Goal: Task Accomplishment & Management: Manage account settings

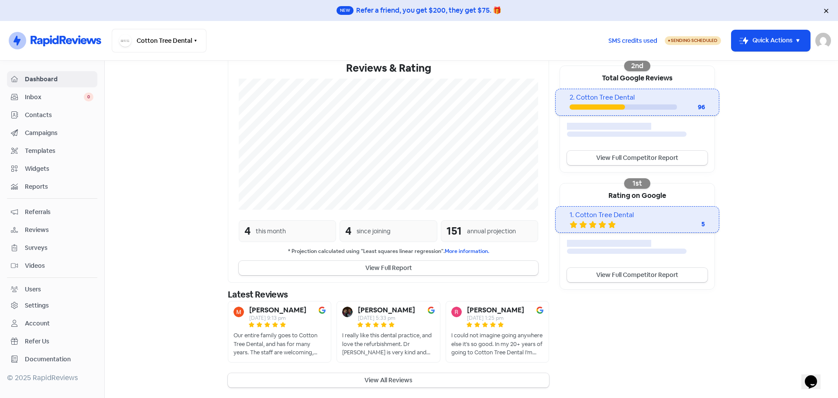
scroll to position [117, 0]
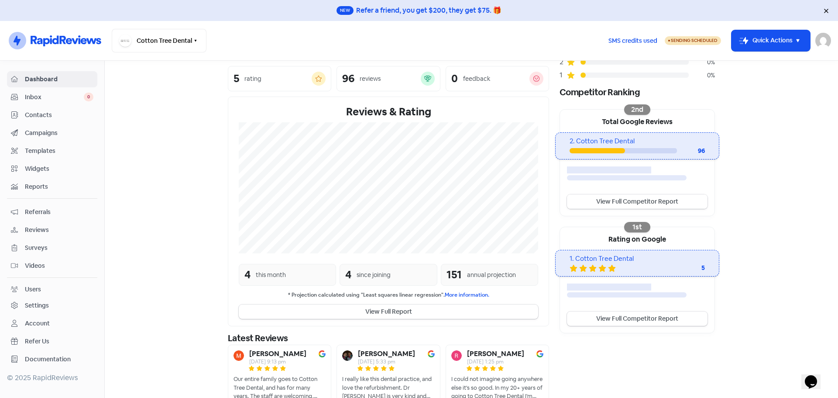
click at [618, 202] on link "View Full Competitor Report" at bounding box center [637, 201] width 141 height 14
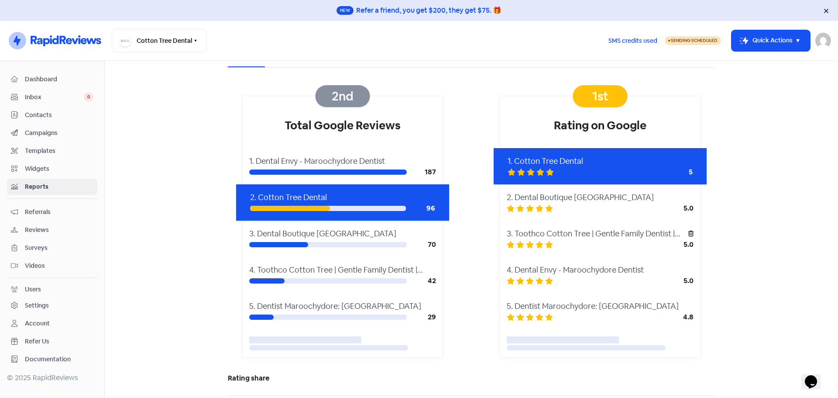
scroll to position [87, 0]
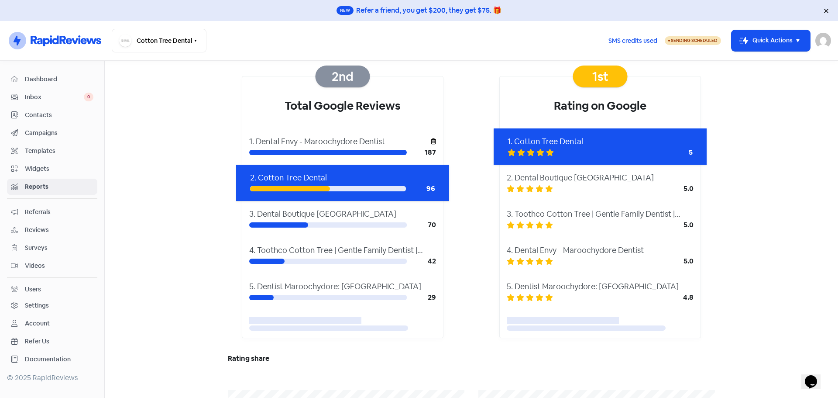
click at [347, 145] on div "1. Dental Envy - Maroochydore Dentist" at bounding box center [340, 141] width 182 height 12
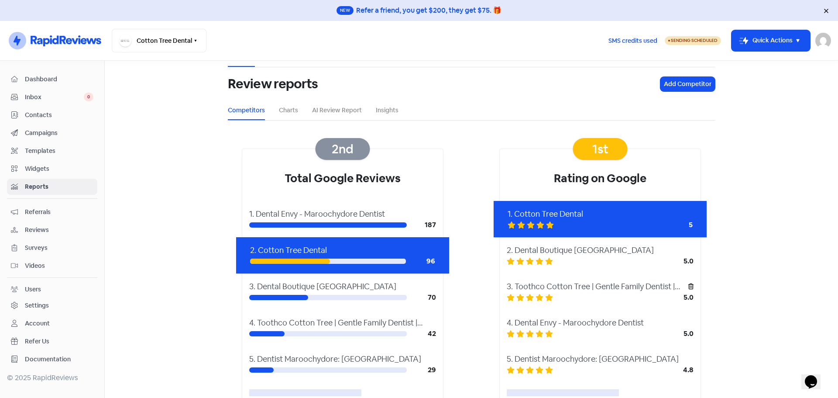
scroll to position [0, 0]
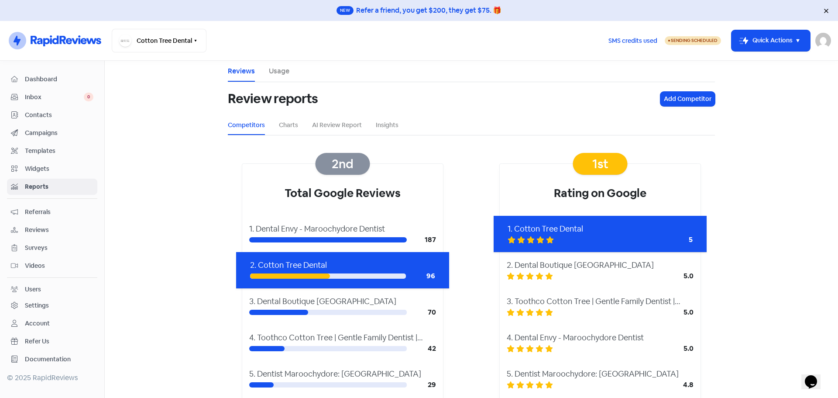
click at [51, 79] on span "Dashboard" at bounding box center [59, 79] width 69 height 9
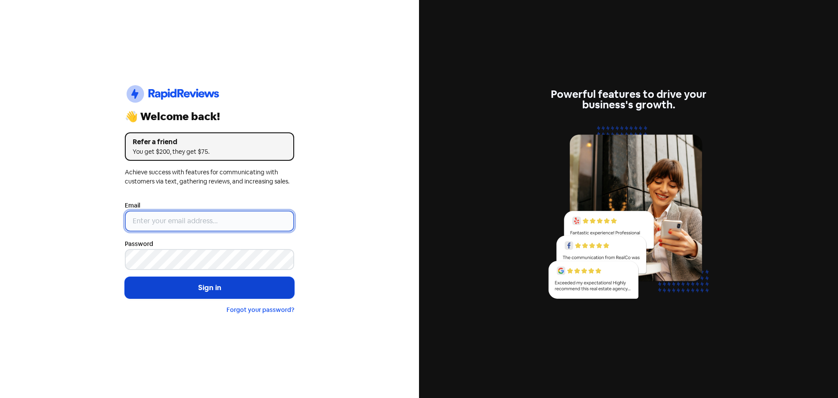
type input "[EMAIL_ADDRESS][DOMAIN_NAME]"
click at [241, 281] on button "Sign in" at bounding box center [209, 288] width 169 height 22
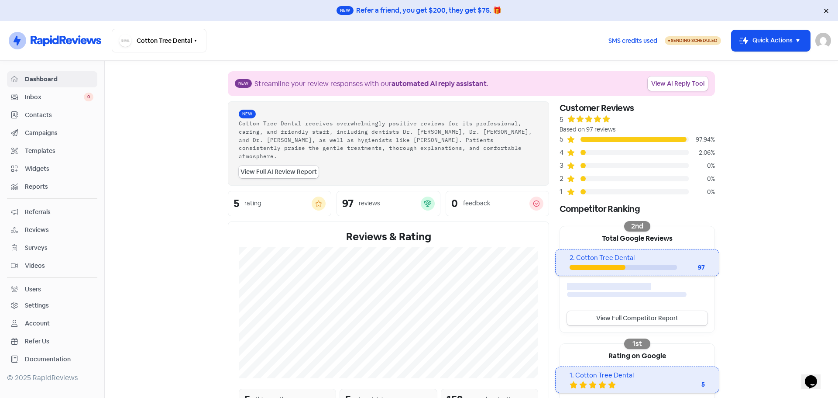
click at [562, 153] on div "4" at bounding box center [563, 152] width 7 height 10
click at [567, 153] on icon at bounding box center [570, 152] width 7 height 7
click at [568, 152] on icon at bounding box center [570, 152] width 7 height 7
